Goal: Information Seeking & Learning: Learn about a topic

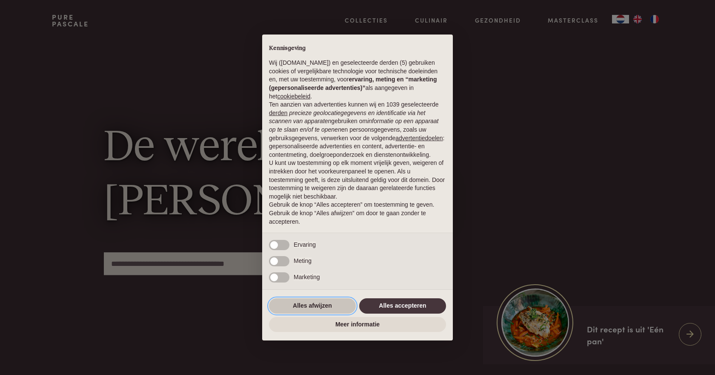
click at [332, 309] on button "Alles afwijzen" at bounding box center [312, 305] width 87 height 15
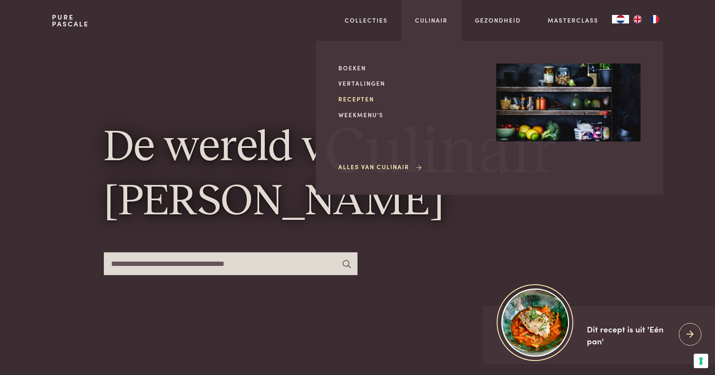
click at [356, 100] on link "Recepten" at bounding box center [410, 99] width 144 height 9
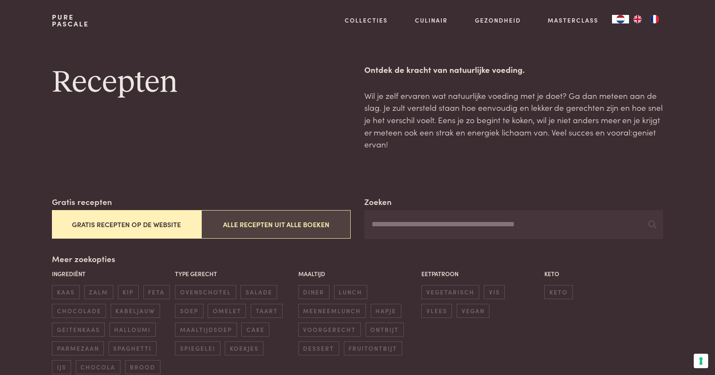
click at [240, 226] on button "Alle recepten uit alle boeken" at bounding box center [275, 224] width 149 height 29
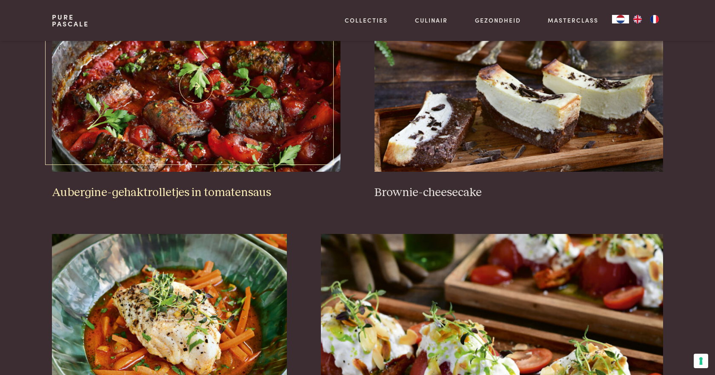
scroll to position [396, 0]
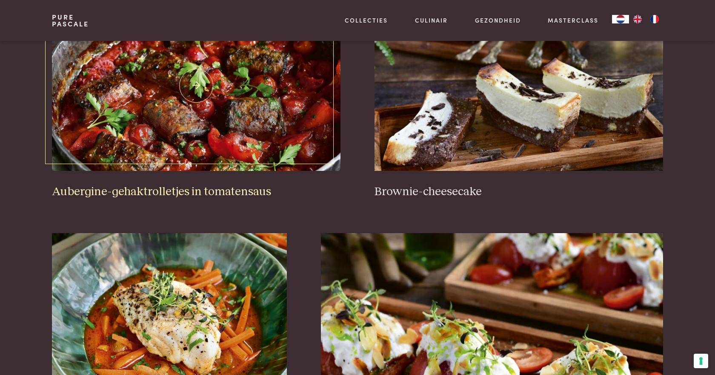
click at [220, 116] on img at bounding box center [196, 85] width 289 height 170
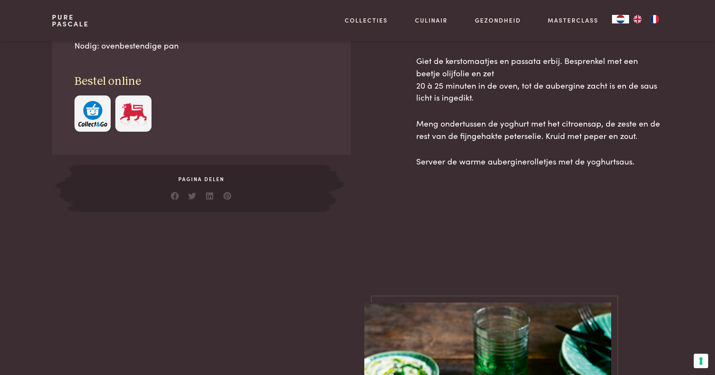
scroll to position [640, 0]
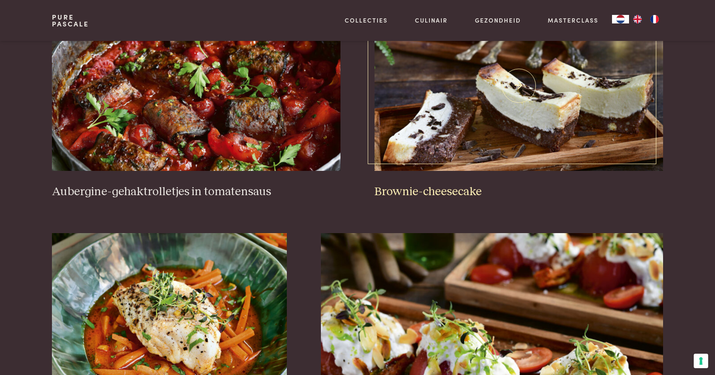
click at [485, 170] on img at bounding box center [519, 85] width 289 height 170
click at [215, 305] on img at bounding box center [169, 318] width 235 height 170
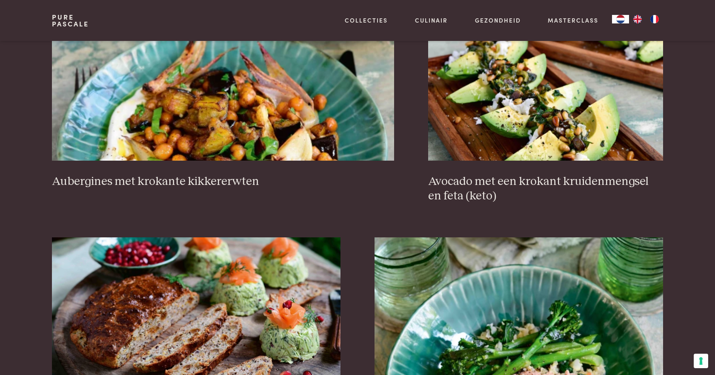
scroll to position [892, 0]
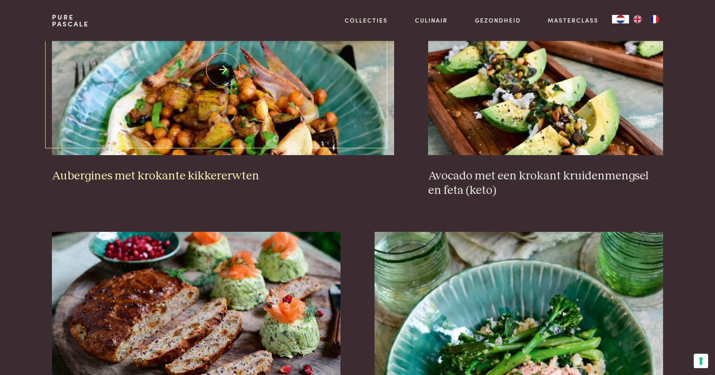
click at [272, 115] on img at bounding box center [223, 70] width 343 height 170
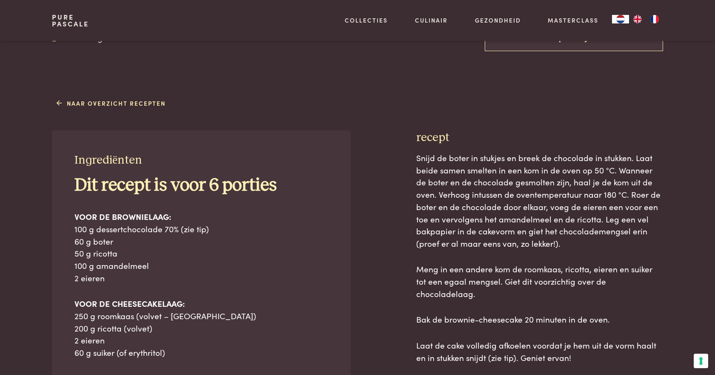
scroll to position [290, 0]
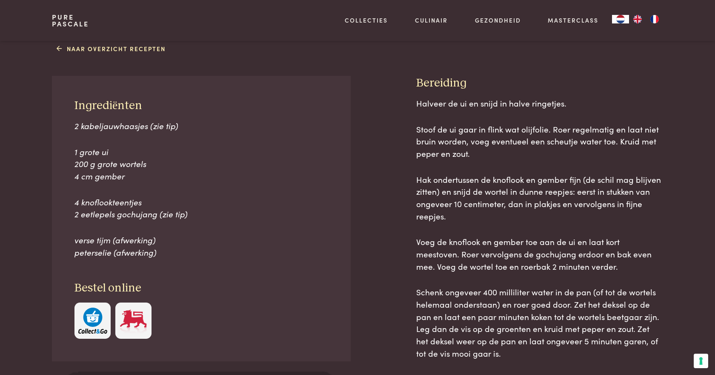
scroll to position [362, 0]
